Goal: Find specific page/section: Find specific page/section

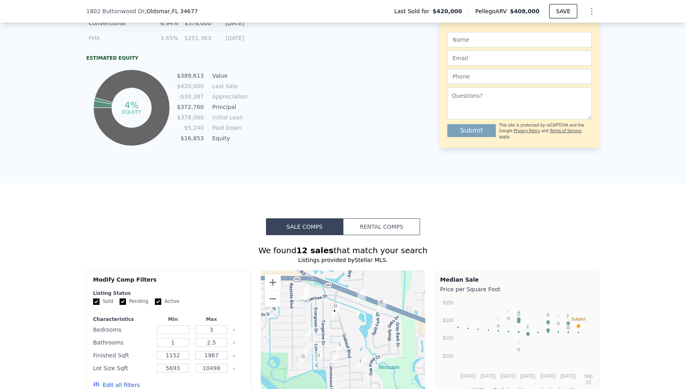
scroll to position [749, 0]
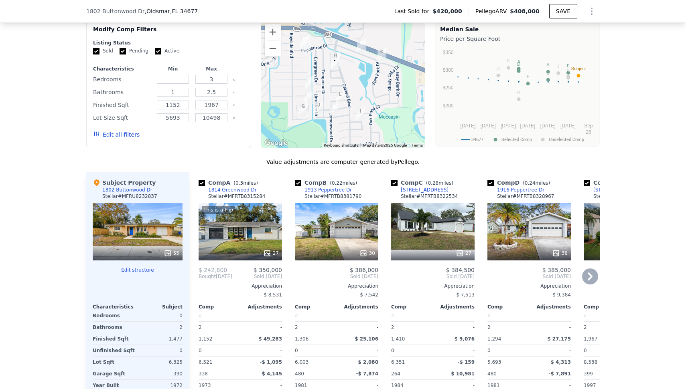
click at [242, 230] on div "This is a Flip 27" at bounding box center [240, 232] width 83 height 58
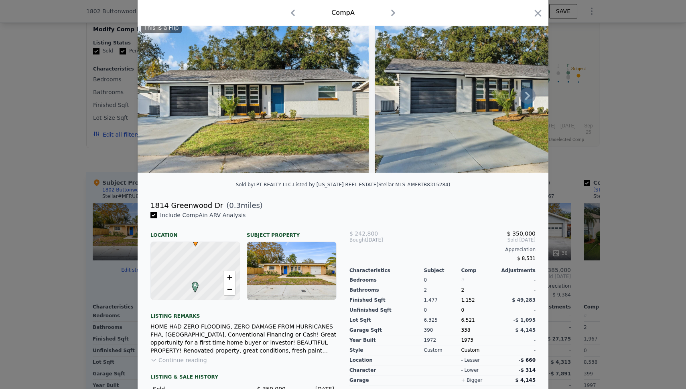
scroll to position [50, 0]
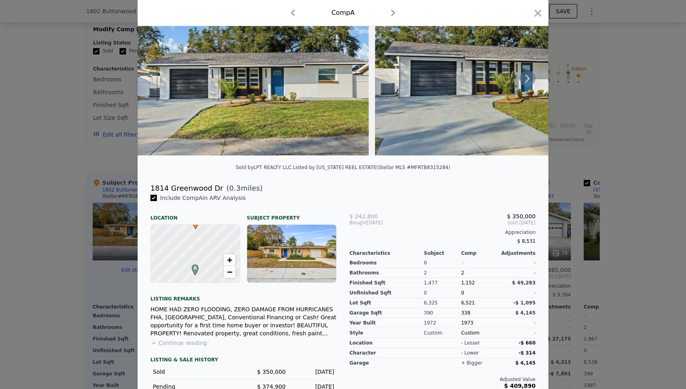
click at [527, 87] on icon at bounding box center [527, 79] width 16 height 16
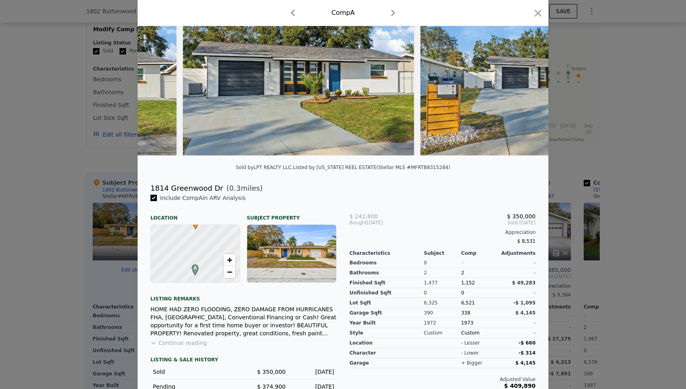
scroll to position [0, 193]
click at [527, 87] on img at bounding box center [535, 79] width 231 height 154
click at [527, 85] on icon at bounding box center [527, 79] width 16 height 16
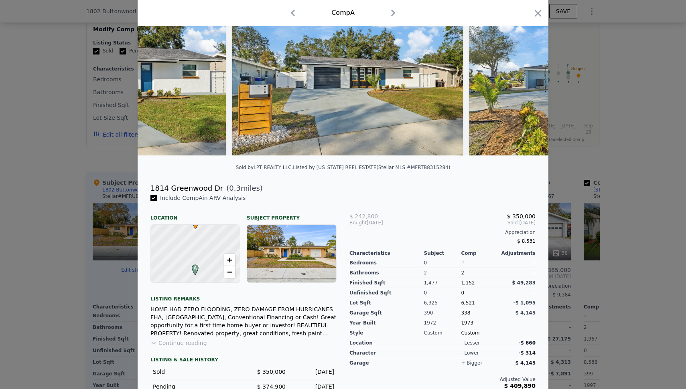
scroll to position [0, 385]
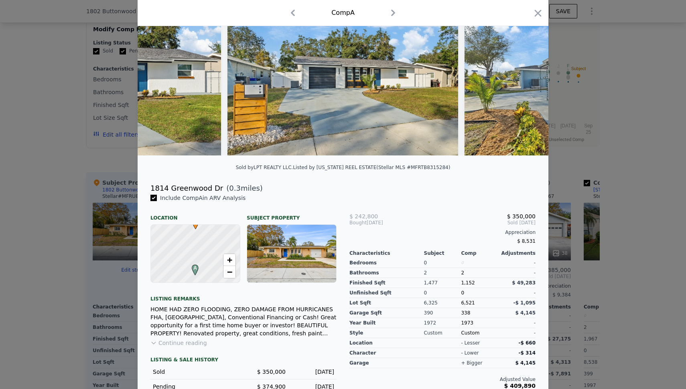
click at [523, 90] on img at bounding box center [579, 79] width 231 height 154
click at [525, 83] on icon at bounding box center [527, 79] width 5 height 8
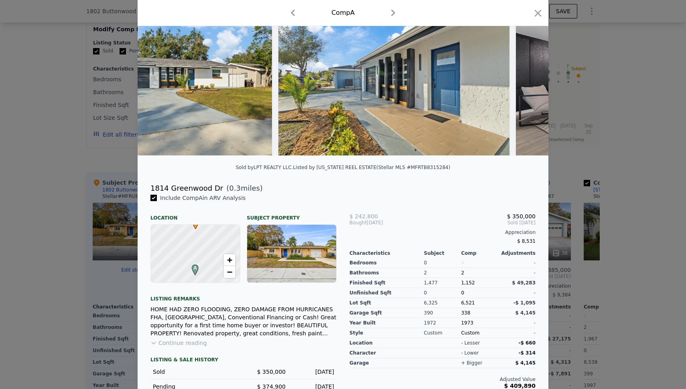
scroll to position [0, 578]
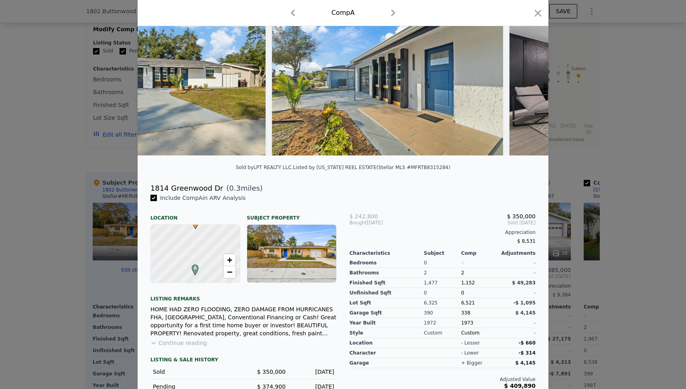
click at [523, 84] on img at bounding box center [624, 79] width 231 height 154
click at [523, 83] on icon at bounding box center [527, 79] width 16 height 16
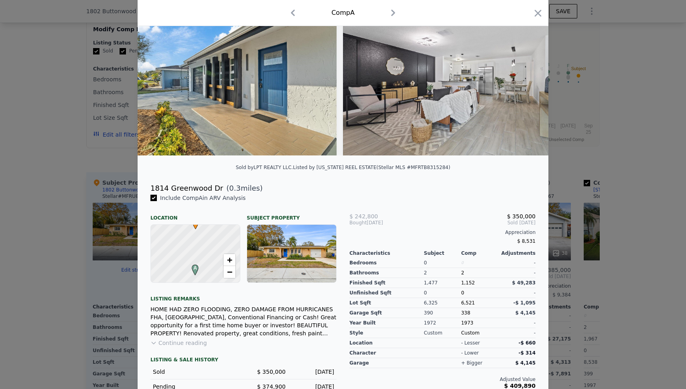
scroll to position [0, 770]
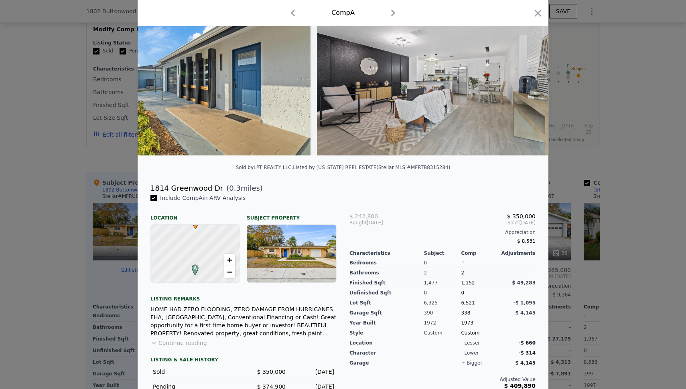
click at [523, 83] on div "This is a Flip" at bounding box center [343, 79] width 411 height 154
click at [523, 83] on icon at bounding box center [527, 79] width 16 height 16
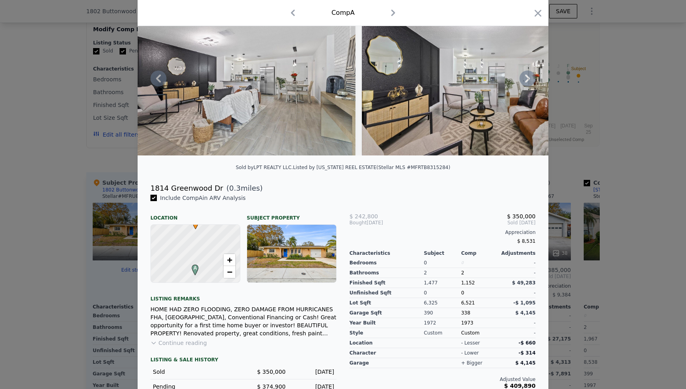
click at [523, 83] on icon at bounding box center [527, 79] width 16 height 16
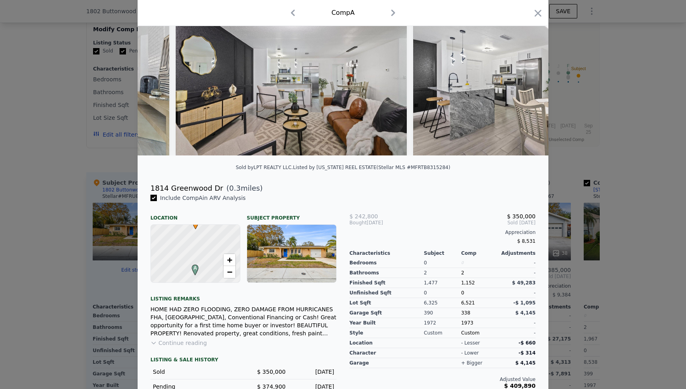
scroll to position [0, 1155]
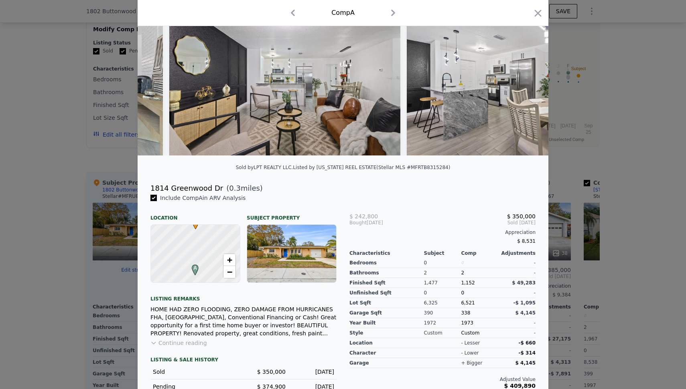
click at [523, 83] on img at bounding box center [522, 79] width 231 height 154
click at [536, 16] on icon "button" at bounding box center [537, 13] width 11 height 11
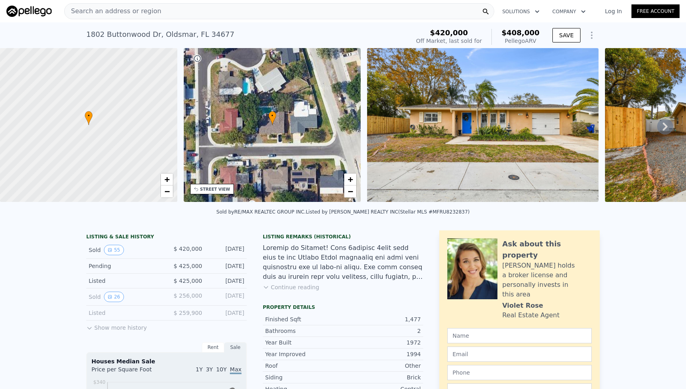
click at [131, 12] on span "Search an address or region" at bounding box center [113, 11] width 97 height 10
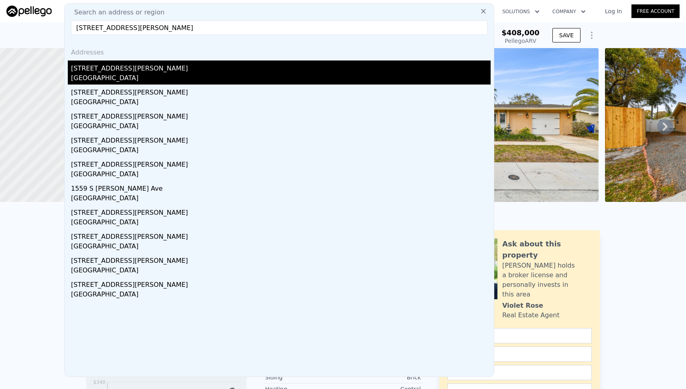
type input "[STREET_ADDRESS][PERSON_NAME]"
click at [106, 77] on div "[GEOGRAPHIC_DATA]" at bounding box center [281, 78] width 420 height 11
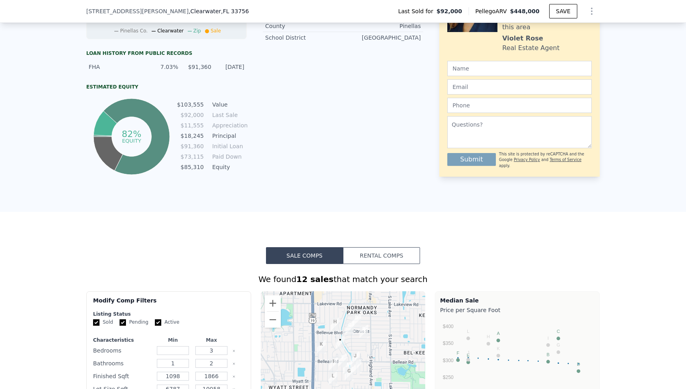
scroll to position [348, 0]
